Goal: Use online tool/utility: Utilize a website feature to perform a specific function

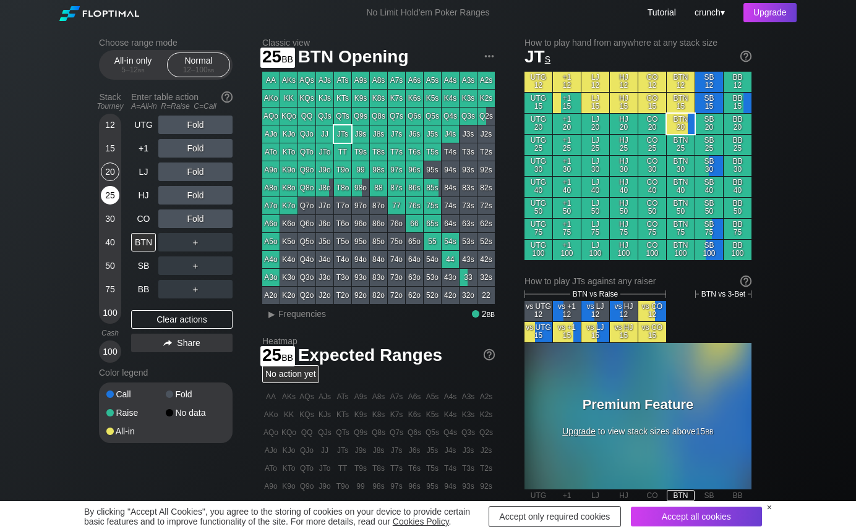
click at [111, 195] on div "25" at bounding box center [110, 195] width 19 height 19
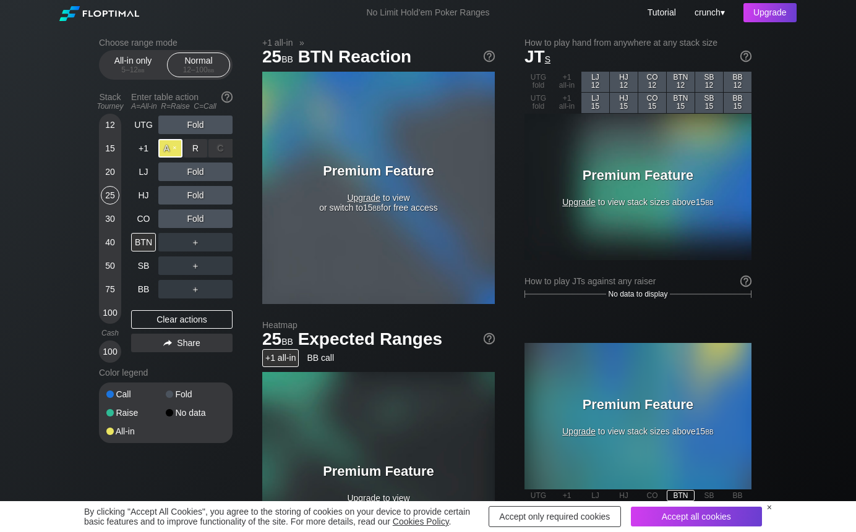
click at [169, 150] on div "A ✕" at bounding box center [170, 148] width 24 height 19
click at [193, 147] on div "R ✕" at bounding box center [196, 148] width 24 height 19
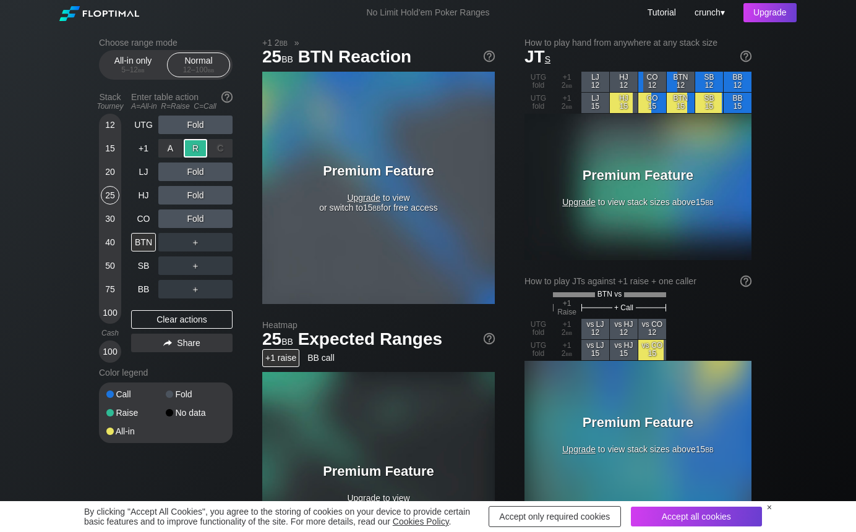
click at [223, 142] on div "C ✕" at bounding box center [220, 148] width 24 height 19
click at [196, 145] on div "R ✕" at bounding box center [196, 148] width 24 height 19
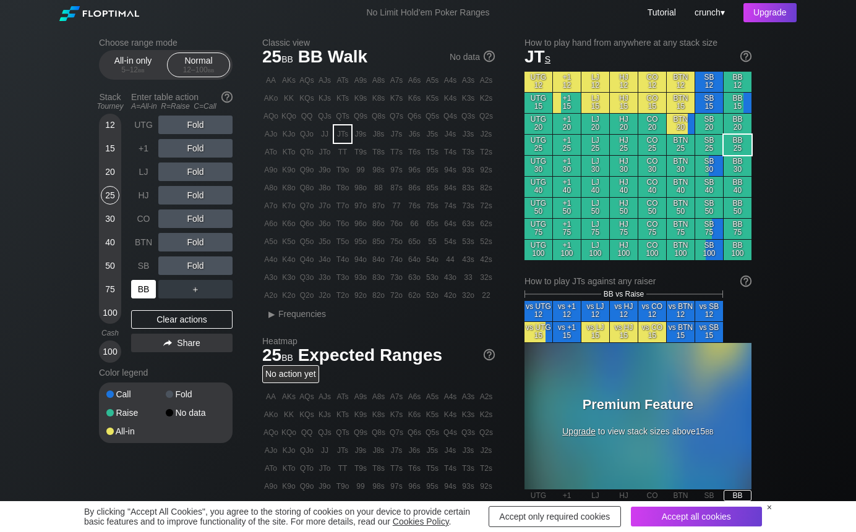
click at [144, 294] on div "BB" at bounding box center [143, 289] width 25 height 19
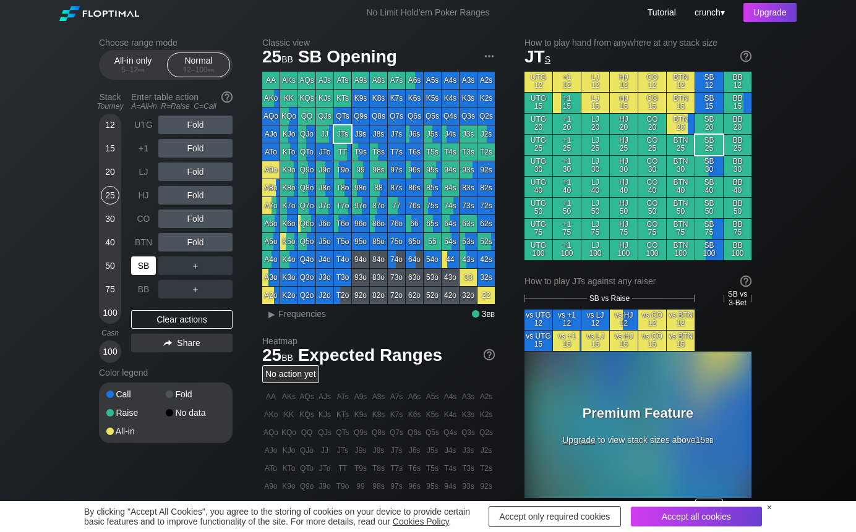
click at [140, 270] on div "SB" at bounding box center [143, 266] width 25 height 19
click at [775, 11] on div "Upgrade" at bounding box center [769, 12] width 53 height 19
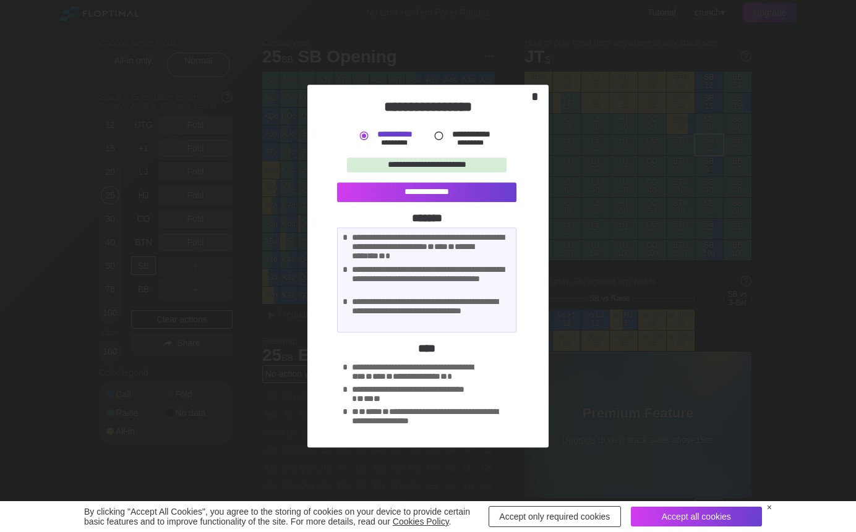
click at [536, 96] on div "*" at bounding box center [534, 97] width 17 height 14
